Goal: Task Accomplishment & Management: Use online tool/utility

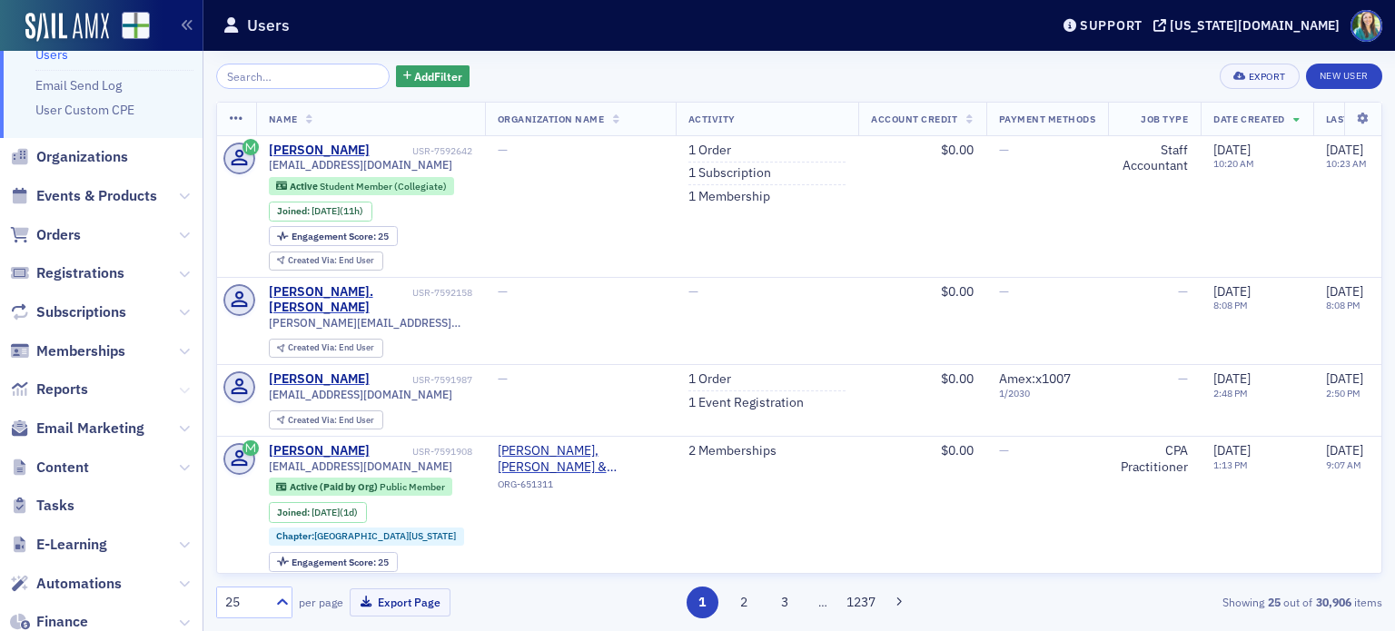
scroll to position [91, 0]
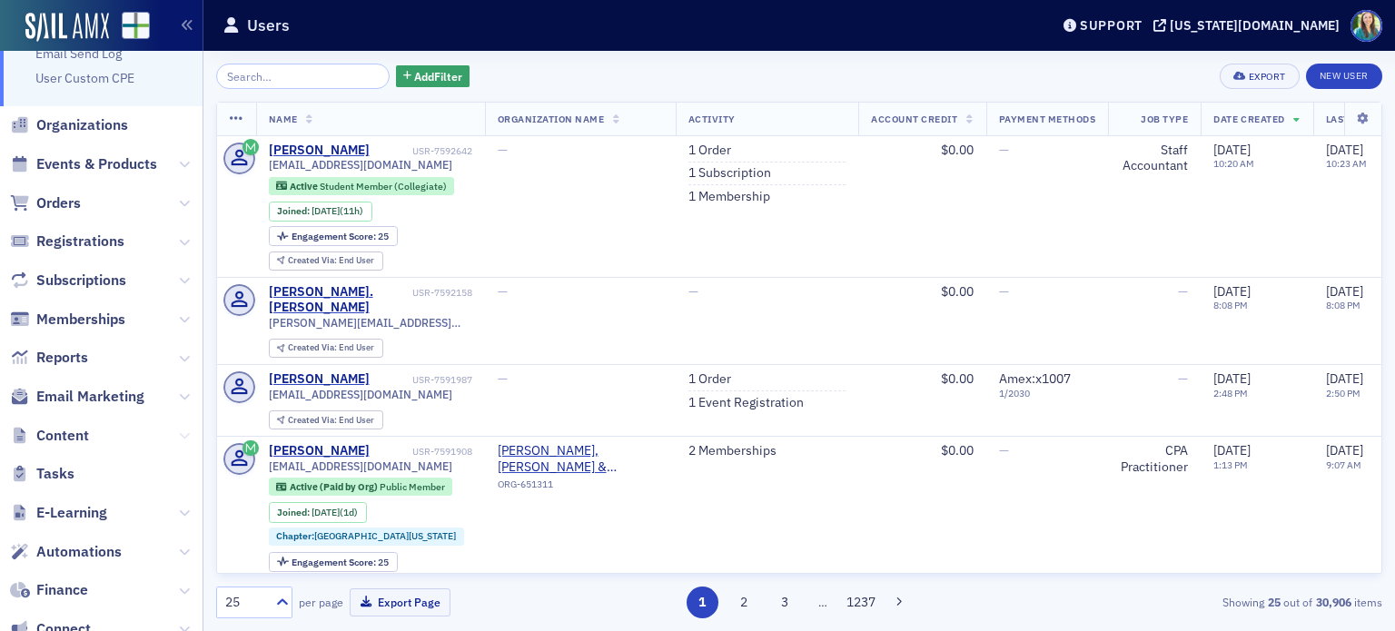
click at [179, 433] on icon at bounding box center [184, 435] width 11 height 11
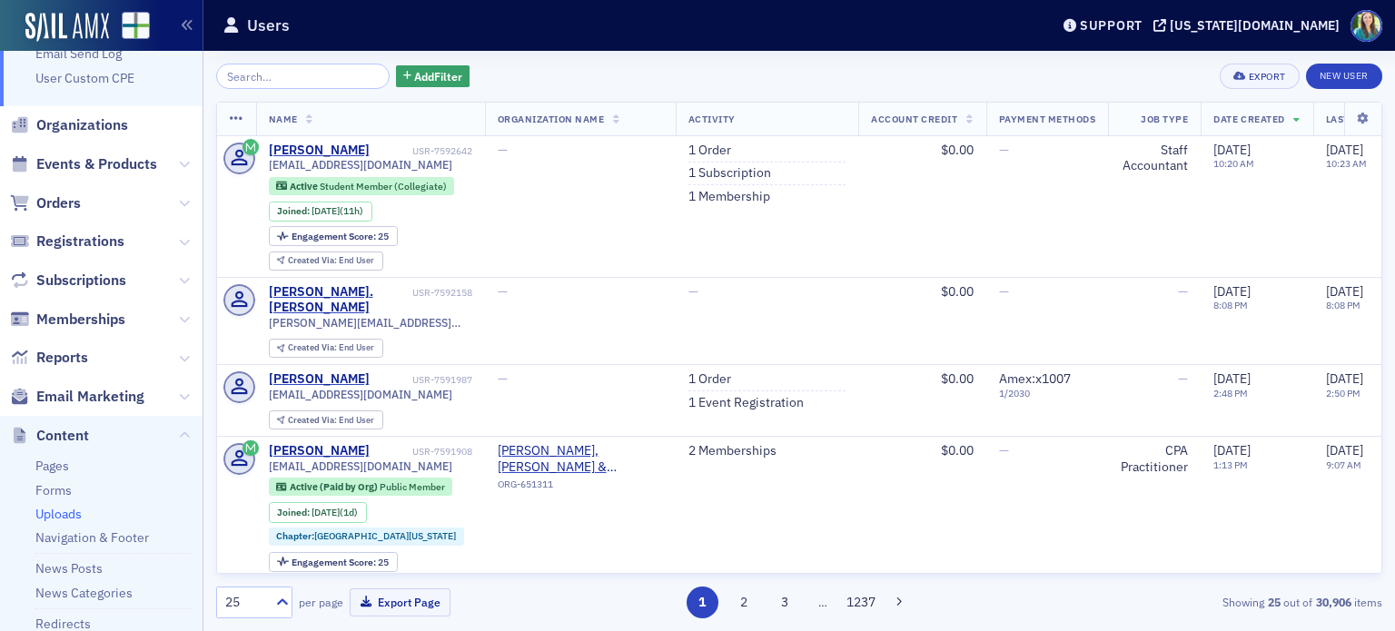
scroll to position [272, 0]
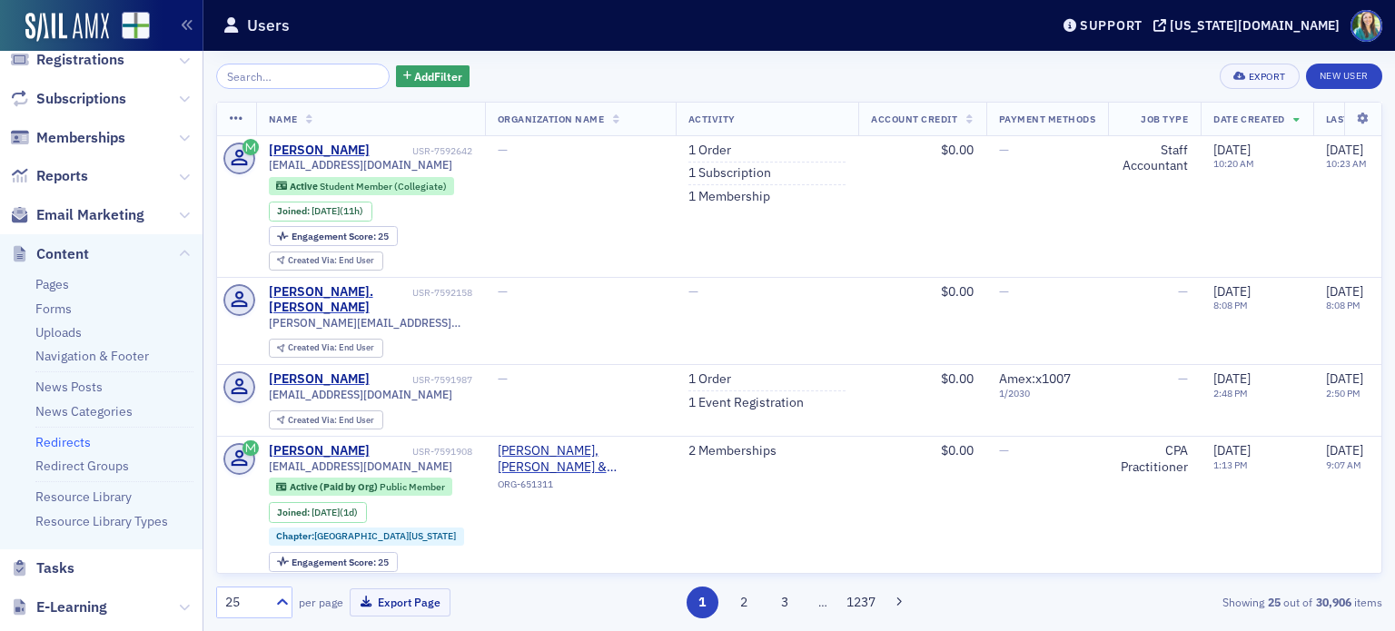
click at [66, 434] on link "Redirects" at bounding box center [62, 442] width 55 height 16
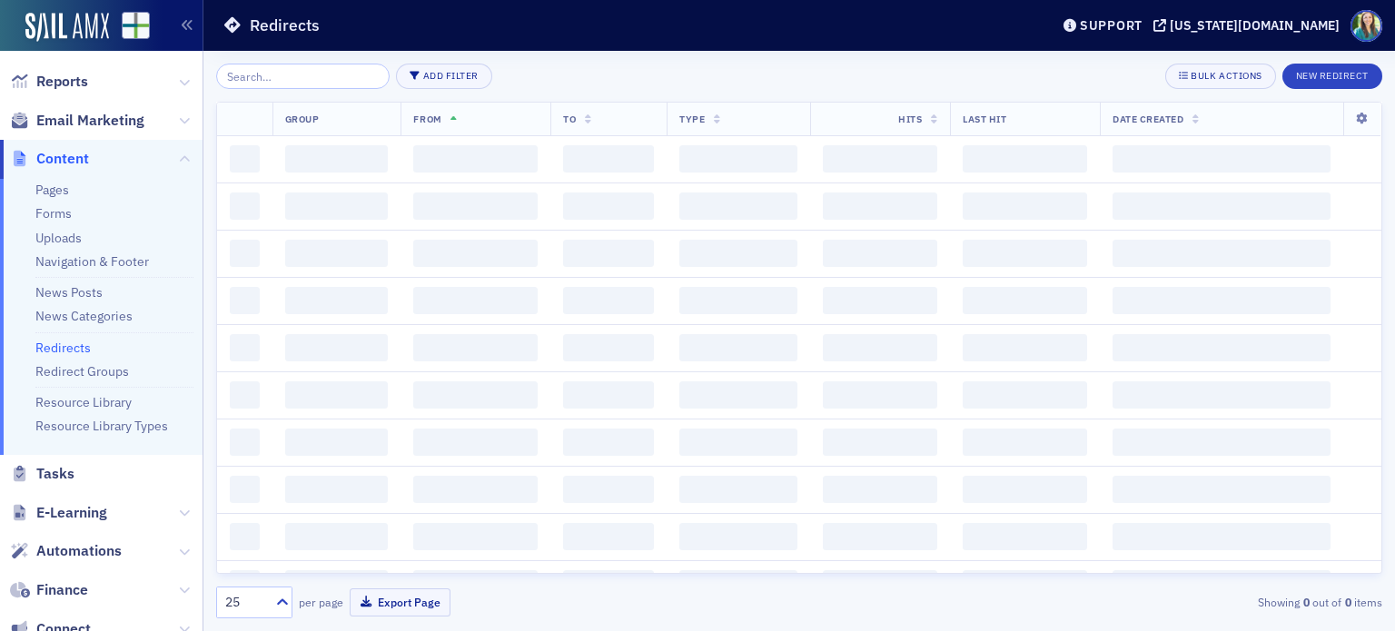
scroll to position [177, 0]
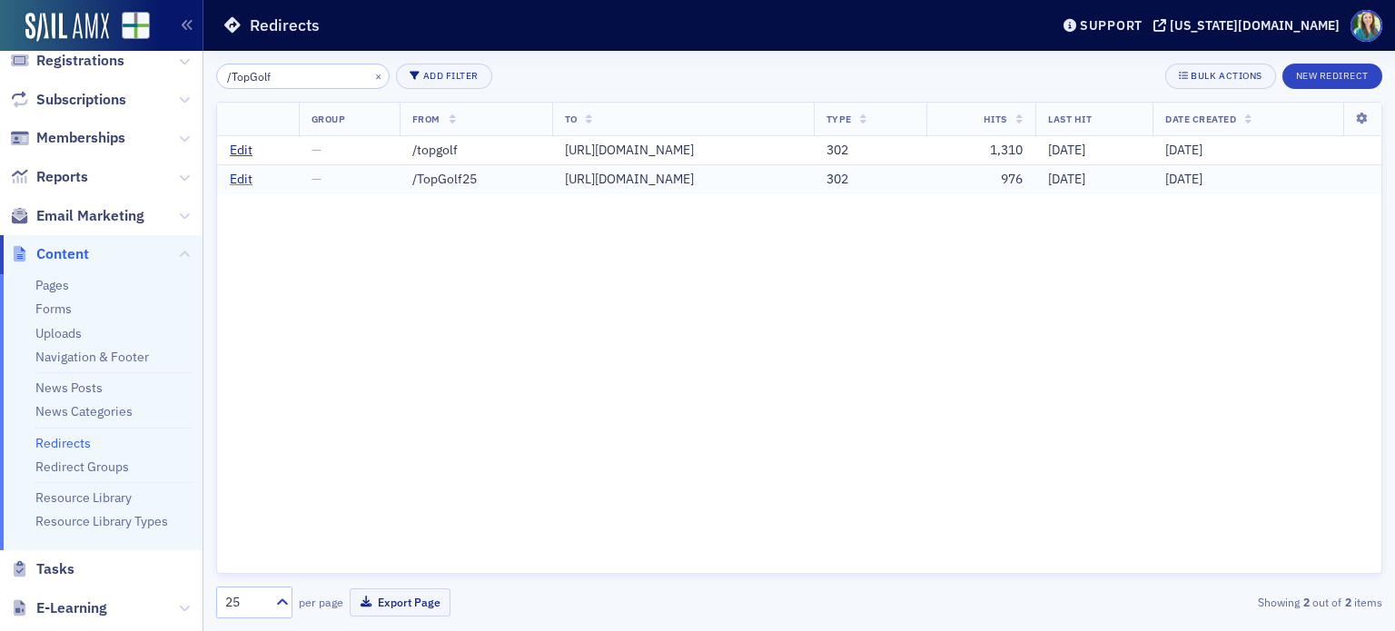
type input "/TopGolf"
click at [240, 188] on link "Edit" at bounding box center [241, 180] width 23 height 16
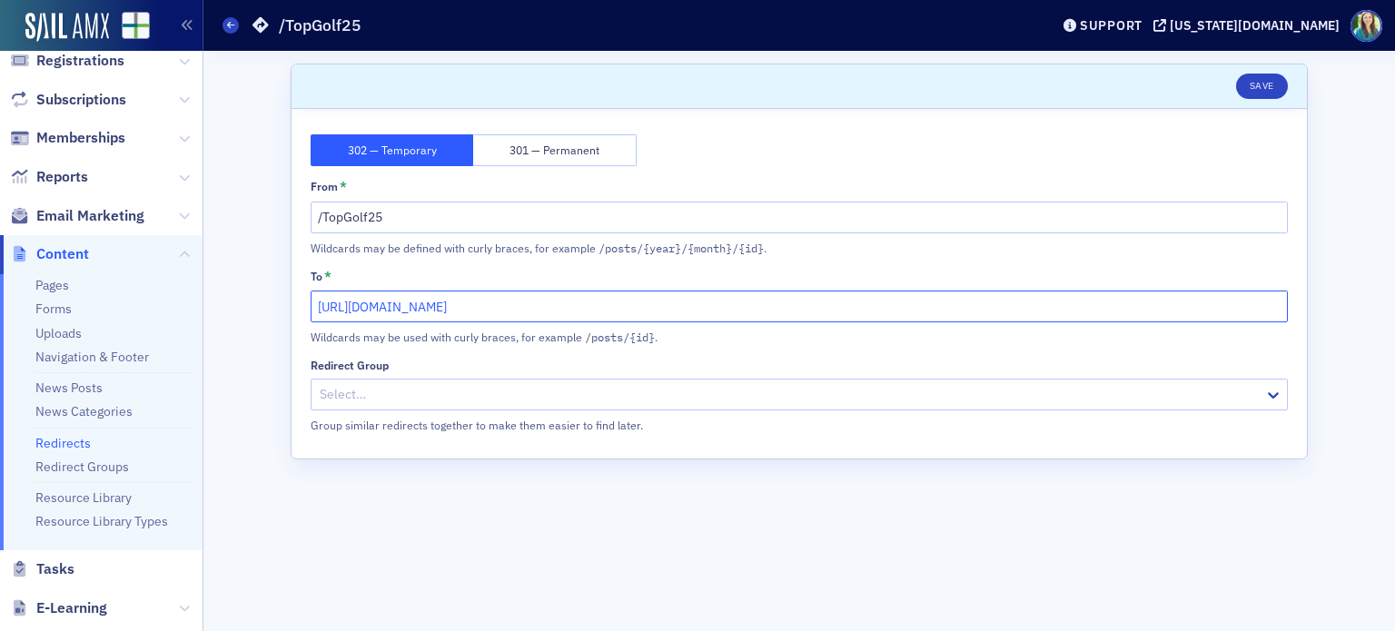
drag, startPoint x: 1107, startPoint y: 310, endPoint x: 117, endPoint y: 311, distance: 989.8
click at [117, 311] on div "Users Organizations Events & Products Orders Registrations Subscriptions Member…" at bounding box center [697, 315] width 1395 height 631
paste input "[DOMAIN_NAME][URL]"
type input "[URL][DOMAIN_NAME]"
click at [1253, 90] on button "Save" at bounding box center [1262, 86] width 52 height 25
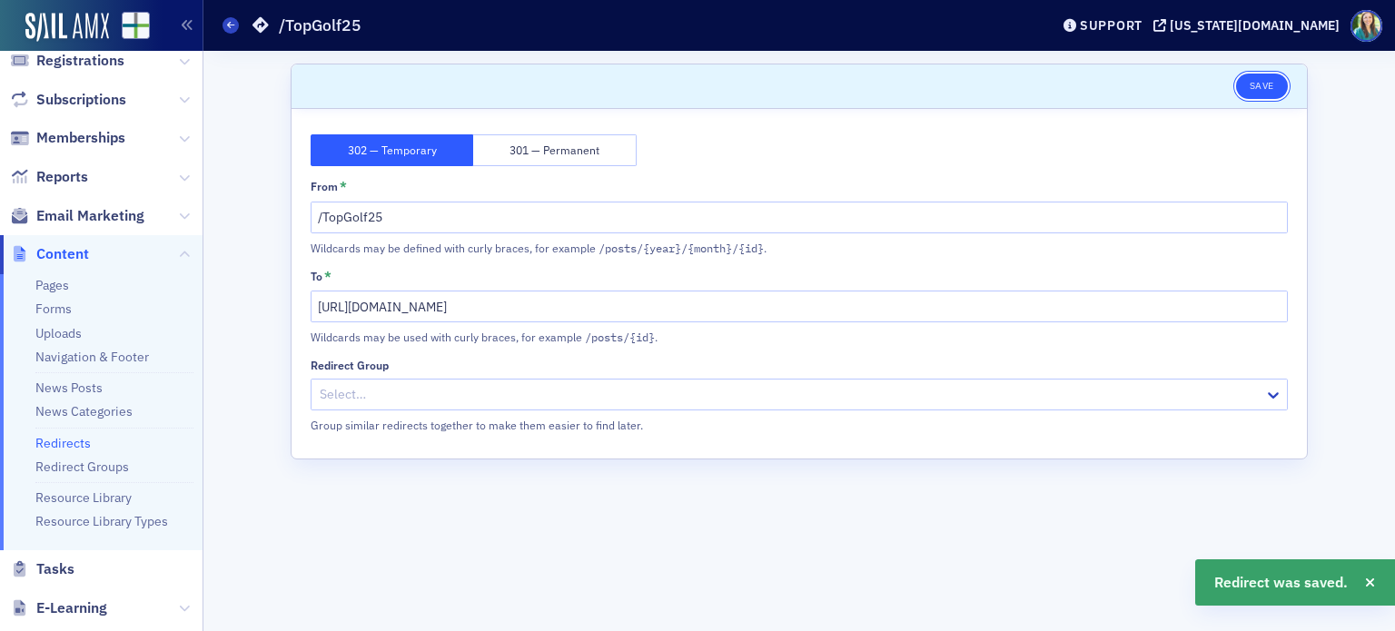
click at [1255, 90] on button "Save" at bounding box center [1262, 86] width 52 height 25
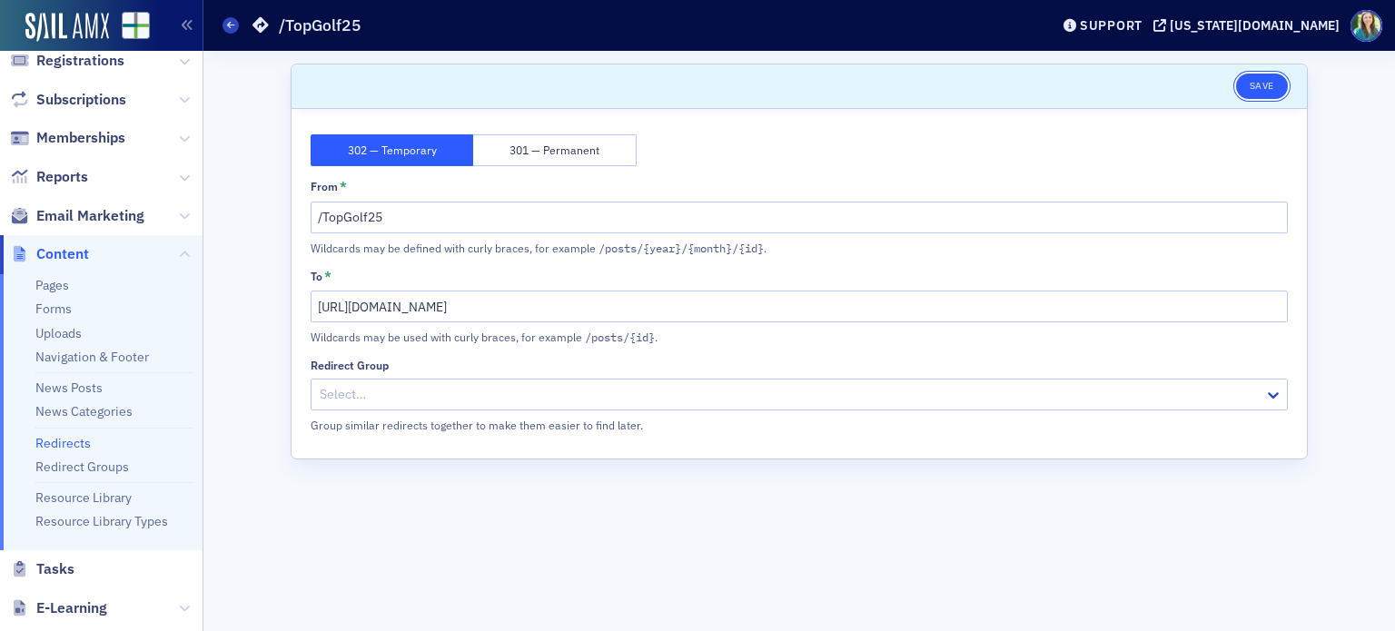
click at [1264, 75] on button "Save" at bounding box center [1262, 86] width 52 height 25
click at [1264, 87] on button "Save" at bounding box center [1262, 86] width 52 height 25
